Goal: Transaction & Acquisition: Book appointment/travel/reservation

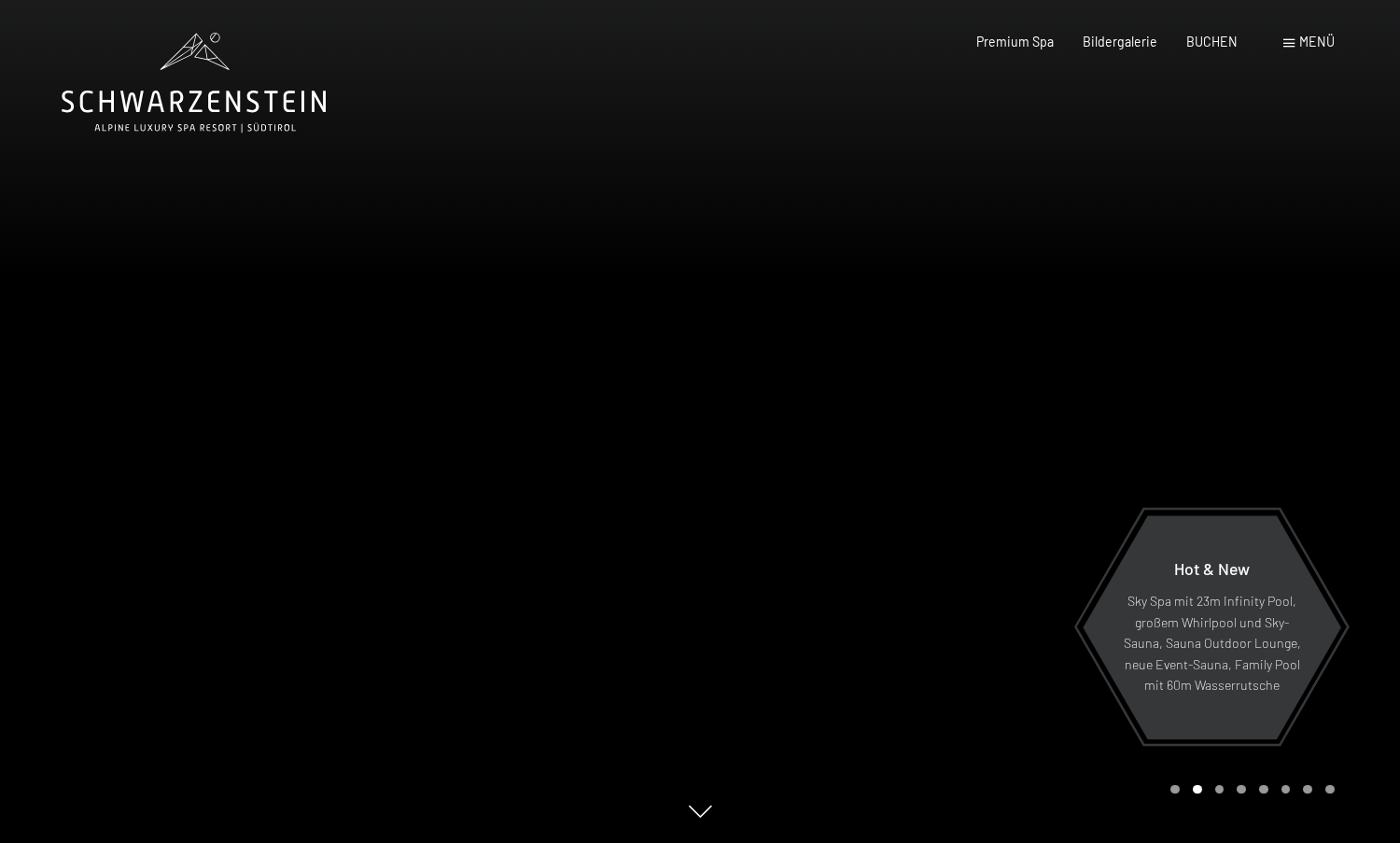
click at [1295, 44] on span at bounding box center [1288, 43] width 11 height 9
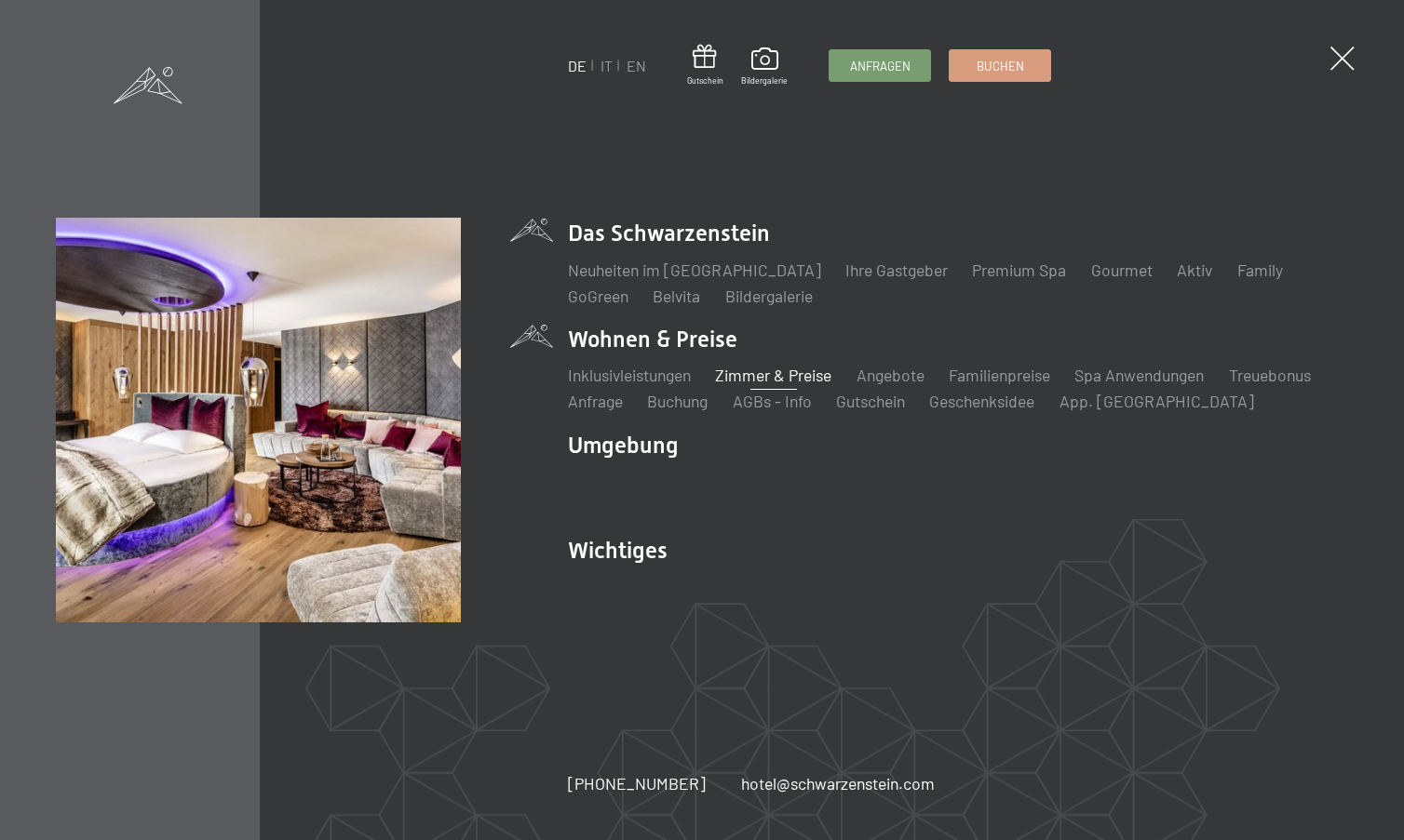
click at [750, 376] on link "Zimmer & Preise" at bounding box center [773, 375] width 116 height 21
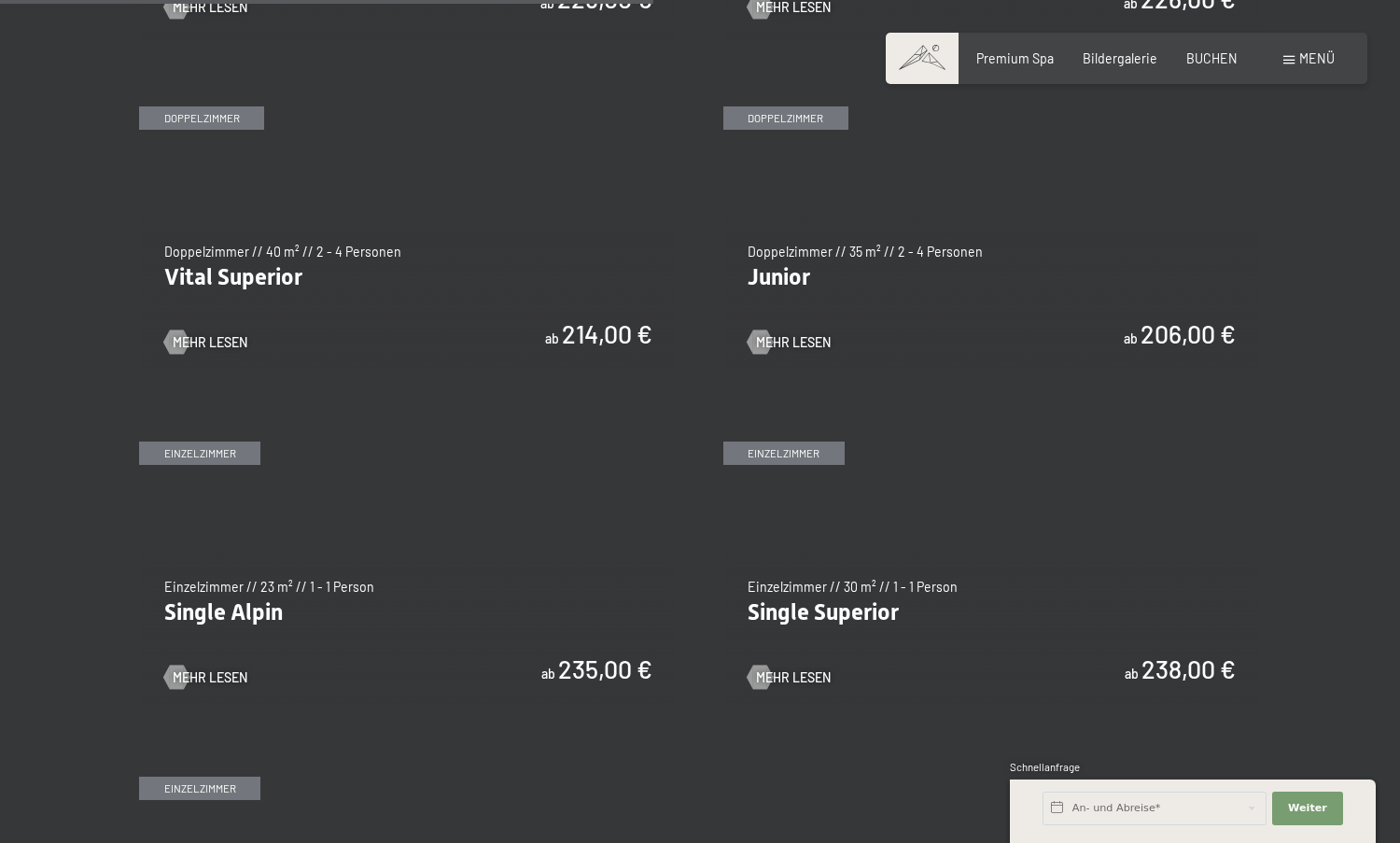
scroll to position [2361, 0]
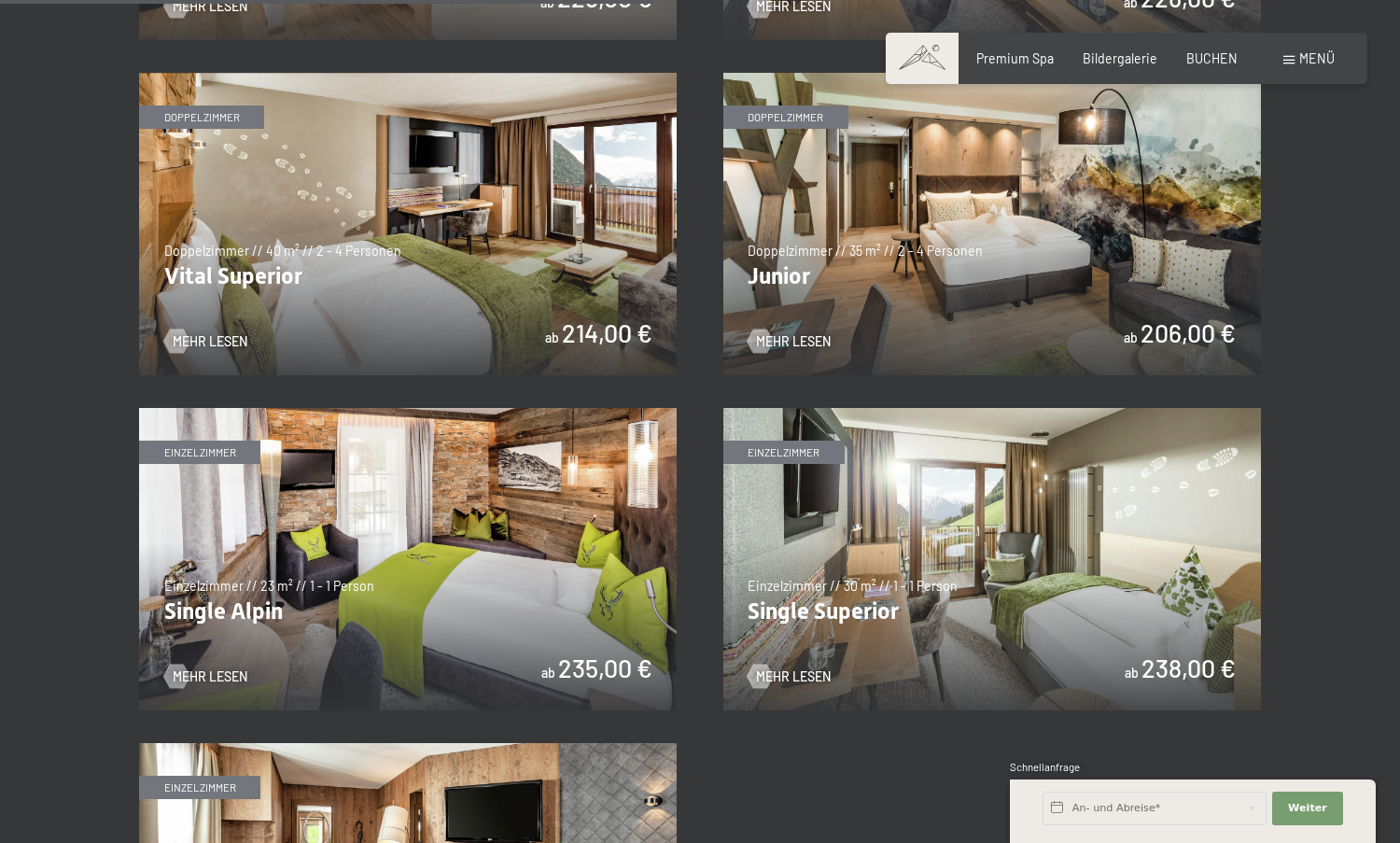
click at [434, 242] on img at bounding box center [408, 223] width 538 height 303
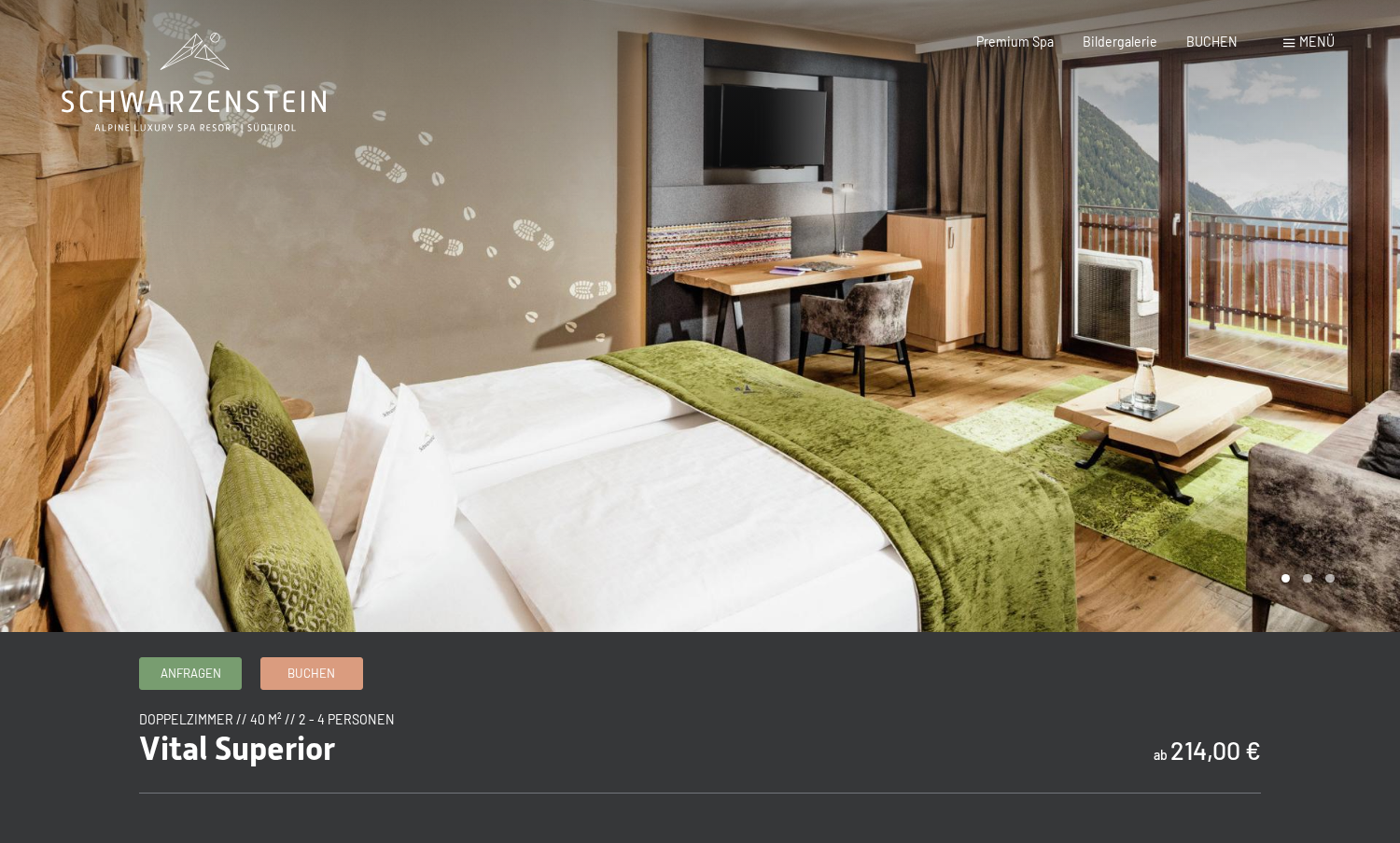
click at [1315, 443] on div at bounding box center [1050, 316] width 700 height 632
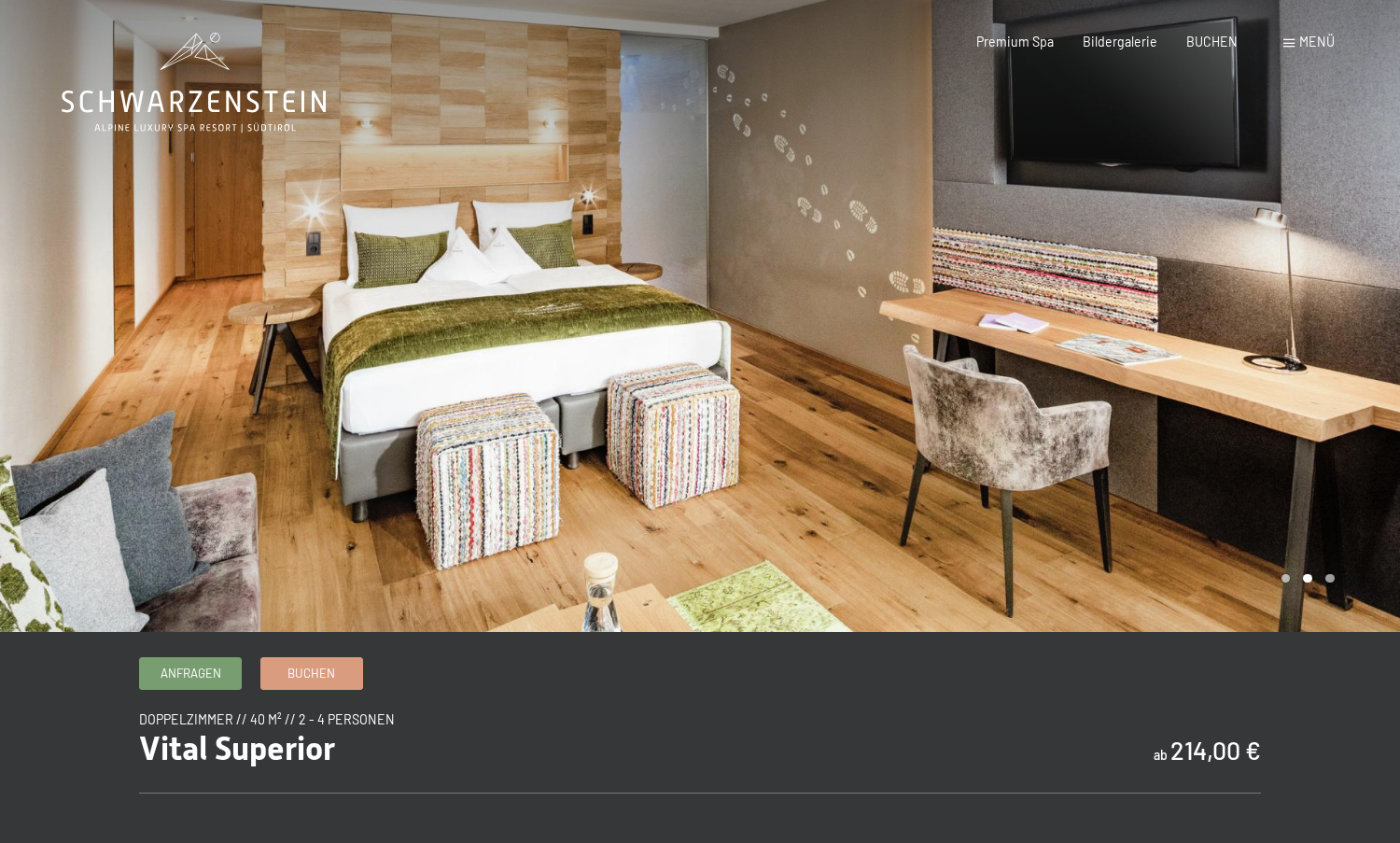
click at [1311, 440] on div at bounding box center [1050, 316] width 700 height 632
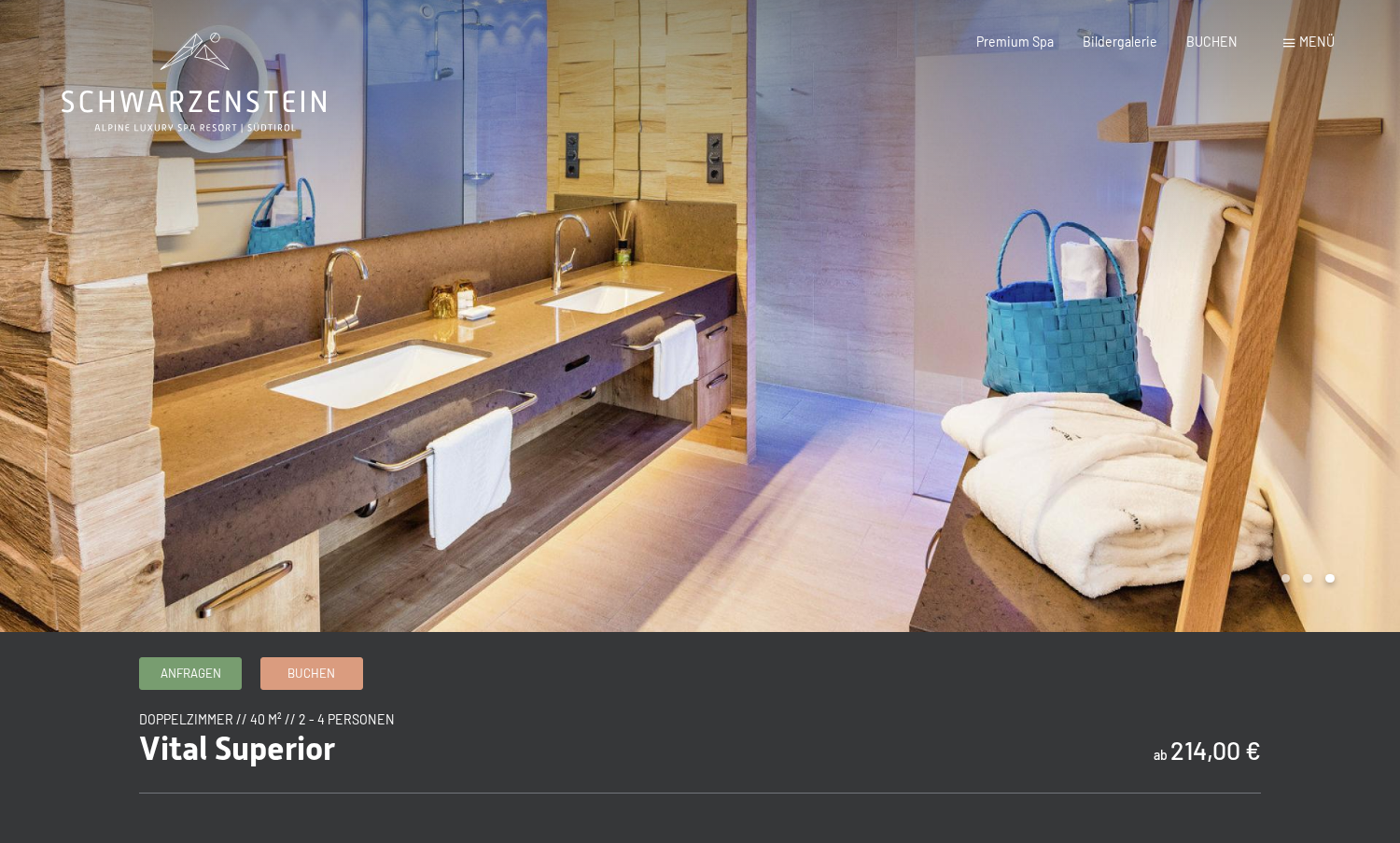
click at [1311, 440] on div at bounding box center [1050, 316] width 700 height 632
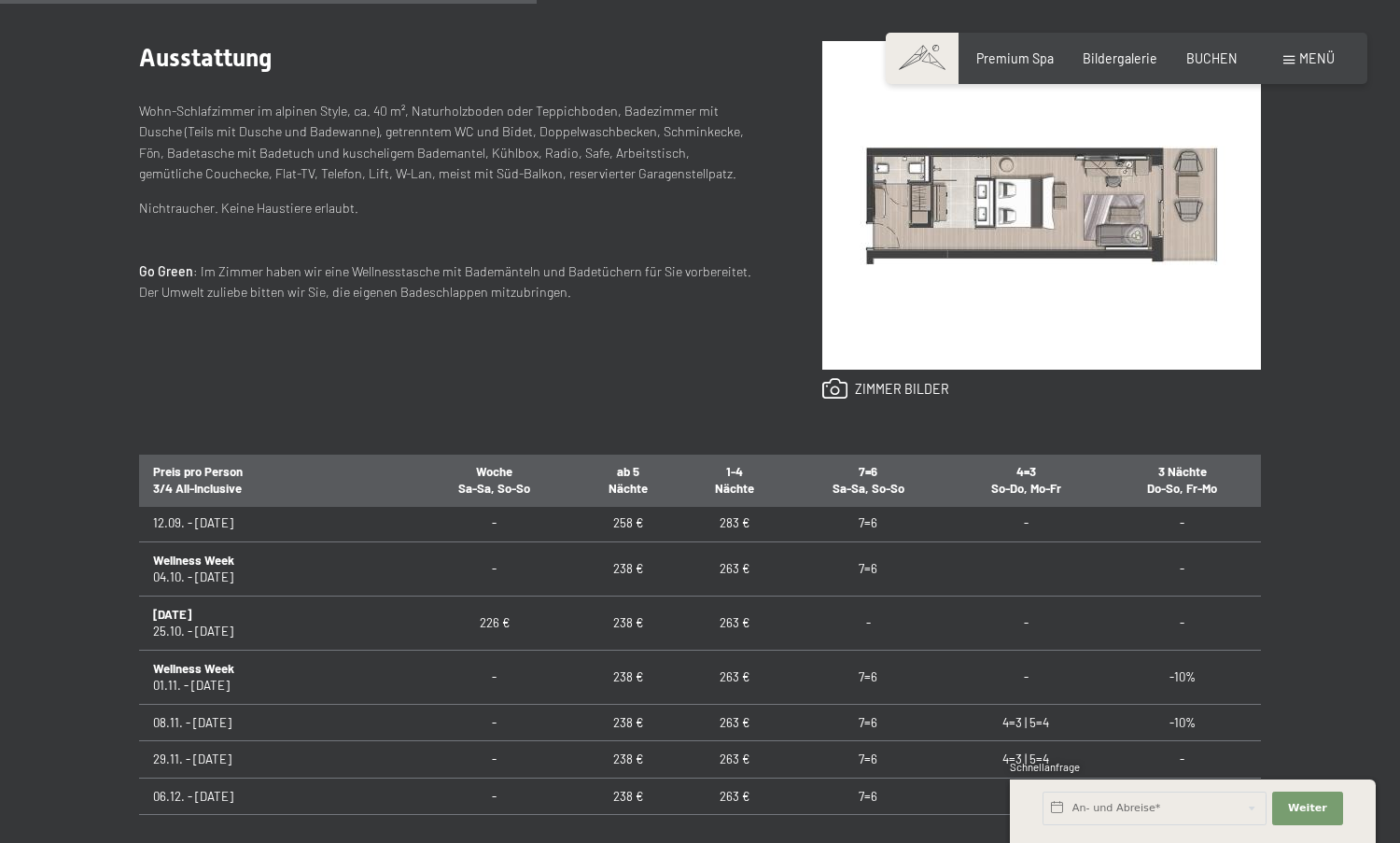
scroll to position [1531, 0]
